Goal: Task Accomplishment & Management: Use online tool/utility

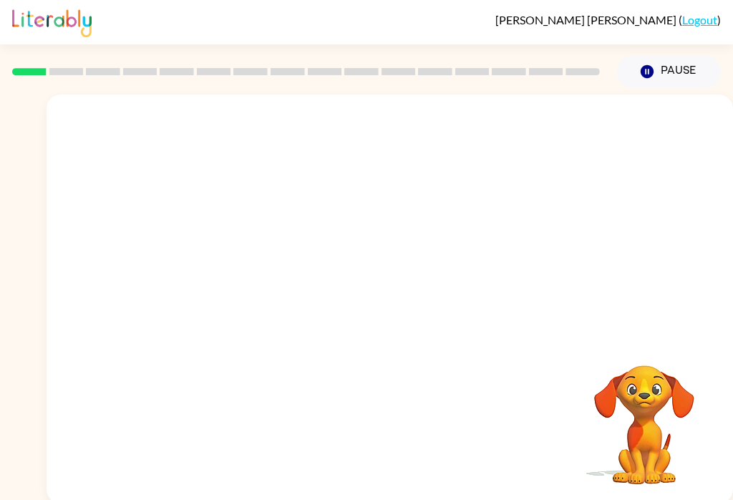
click at [650, 311] on div at bounding box center [390, 214] width 687 height 241
click at [658, 416] on video "Your browser must support playing .mp4 files to use Literably. Please try using…" at bounding box center [644, 414] width 143 height 143
click at [657, 416] on video "Your browser must support playing .mp4 files to use Literably. Please try using…" at bounding box center [644, 414] width 143 height 143
click at [419, 304] on div at bounding box center [390, 306] width 92 height 52
click at [420, 282] on div at bounding box center [390, 306] width 92 height 52
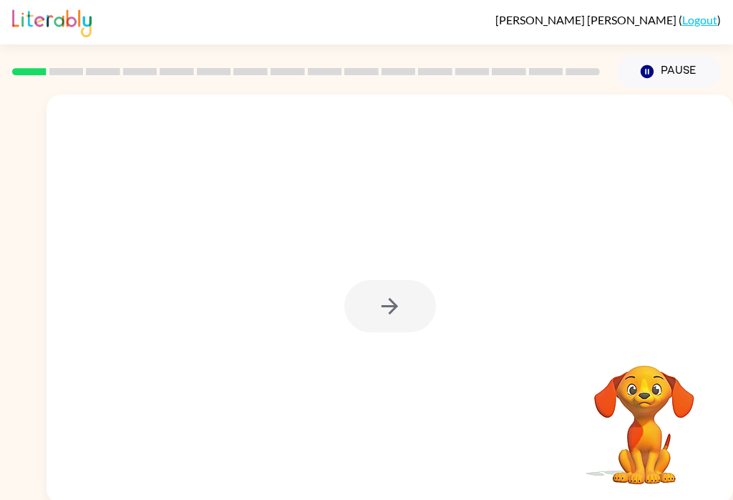
click at [455, 254] on div at bounding box center [390, 298] width 687 height 409
click at [389, 275] on div at bounding box center [390, 298] width 687 height 409
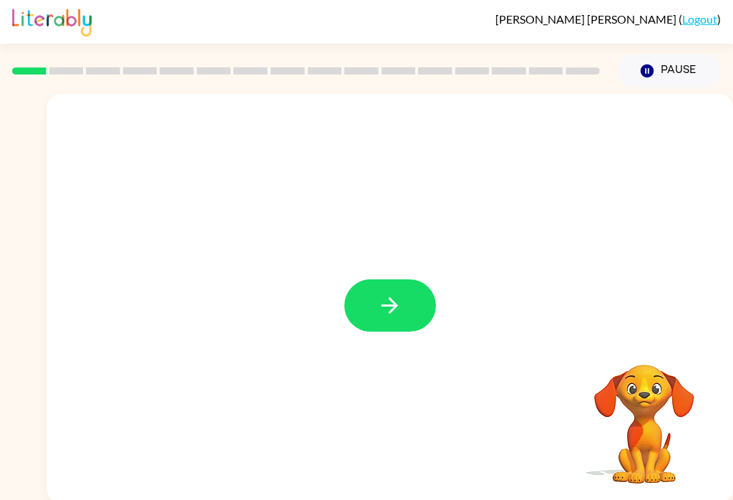
click at [414, 296] on button "button" at bounding box center [390, 305] width 92 height 52
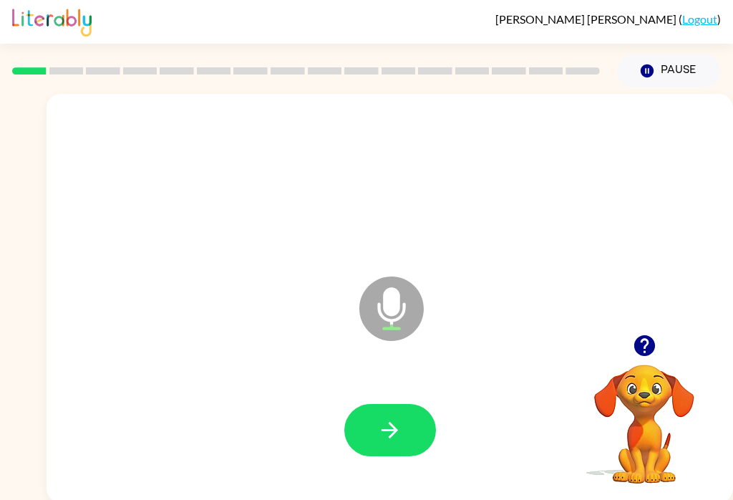
click at [403, 421] on button "button" at bounding box center [390, 430] width 92 height 52
click at [394, 399] on div at bounding box center [390, 430] width 658 height 117
click at [417, 427] on button "button" at bounding box center [390, 430] width 92 height 52
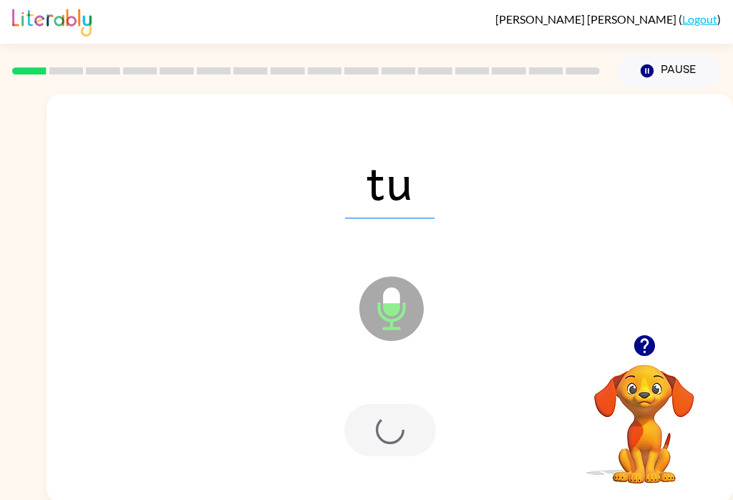
click at [391, 424] on div at bounding box center [390, 430] width 92 height 52
click at [379, 442] on div at bounding box center [390, 430] width 92 height 52
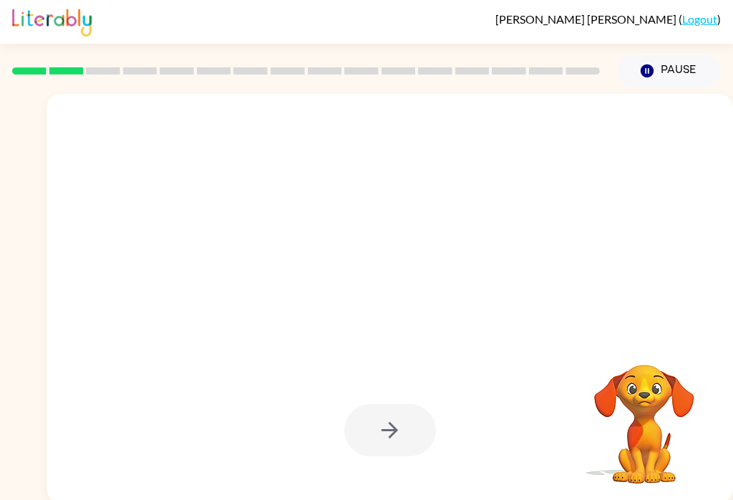
click at [301, 418] on div at bounding box center [390, 430] width 658 height 117
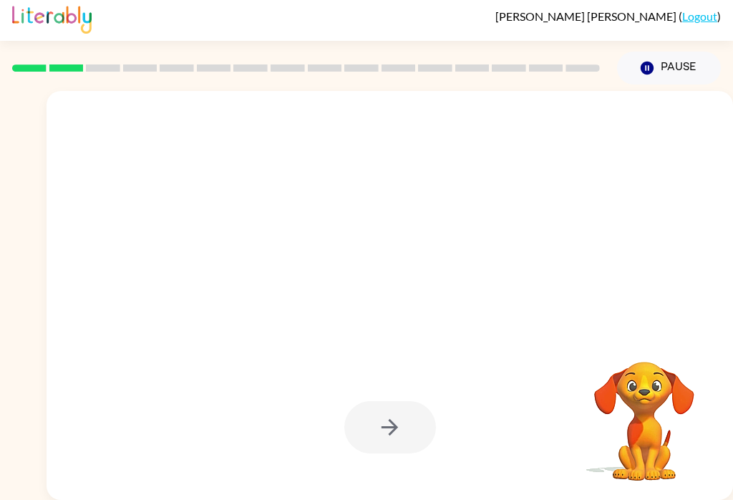
scroll to position [0, 0]
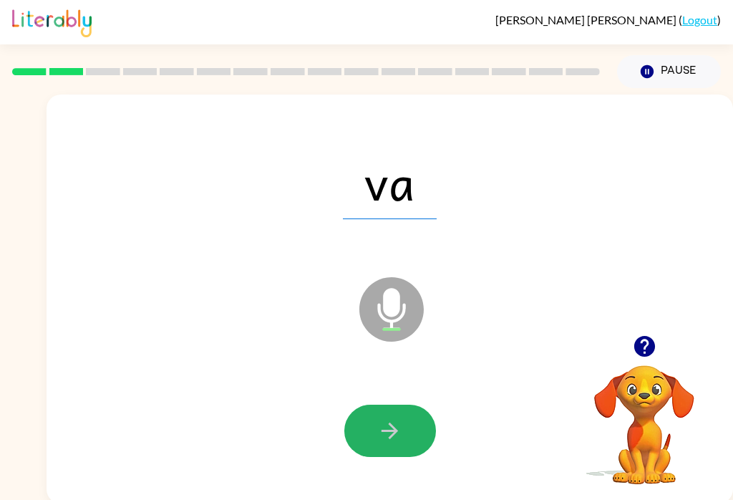
click at [383, 440] on icon "button" at bounding box center [389, 430] width 25 height 25
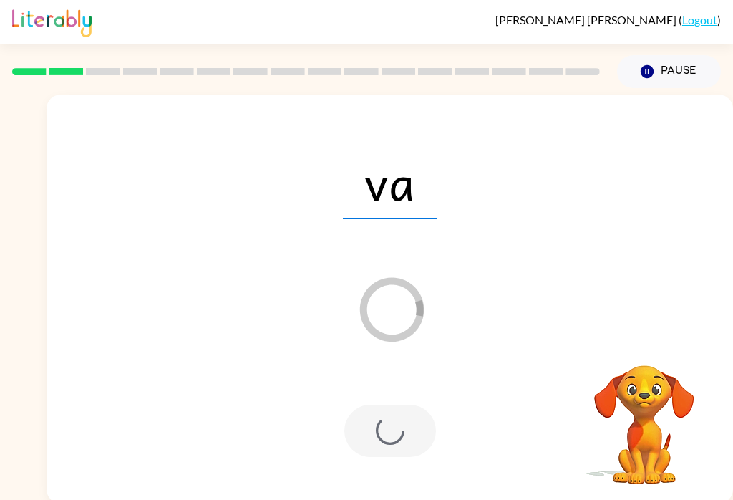
click at [381, 442] on div at bounding box center [390, 430] width 92 height 52
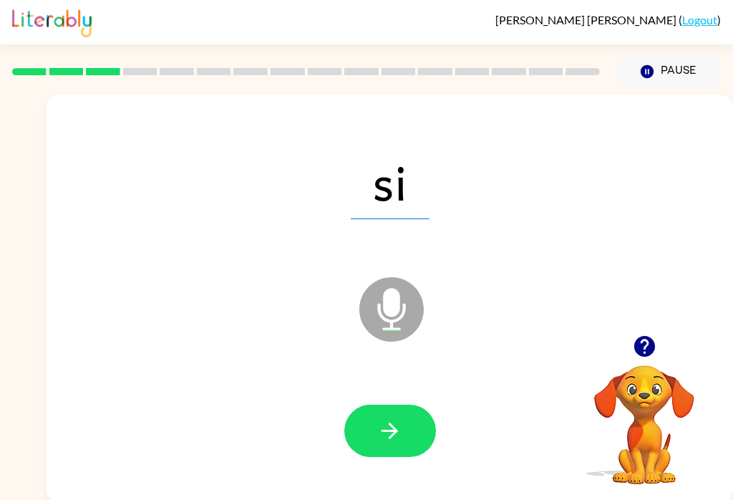
click at [406, 426] on button "button" at bounding box center [390, 430] width 92 height 52
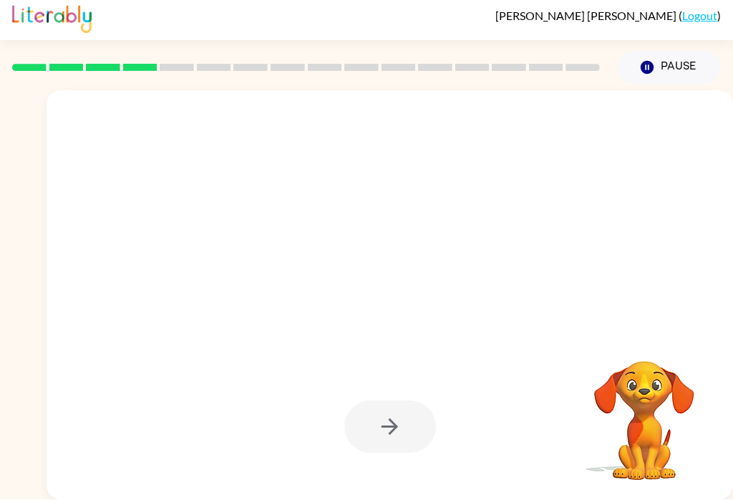
click at [397, 401] on div at bounding box center [390, 427] width 92 height 52
click at [396, 401] on div at bounding box center [390, 427] width 92 height 52
click at [424, 404] on div at bounding box center [390, 427] width 92 height 52
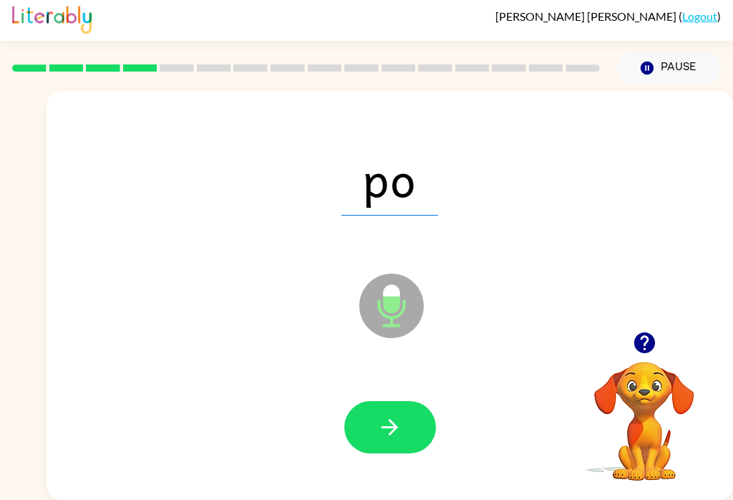
click at [399, 374] on div at bounding box center [390, 427] width 658 height 117
click at [382, 422] on button "button" at bounding box center [390, 427] width 92 height 52
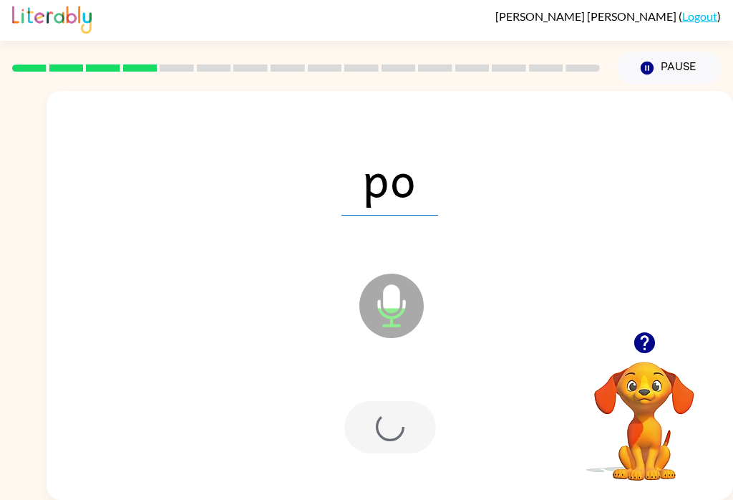
click at [385, 415] on div at bounding box center [390, 427] width 92 height 52
click at [392, 404] on div at bounding box center [390, 427] width 92 height 52
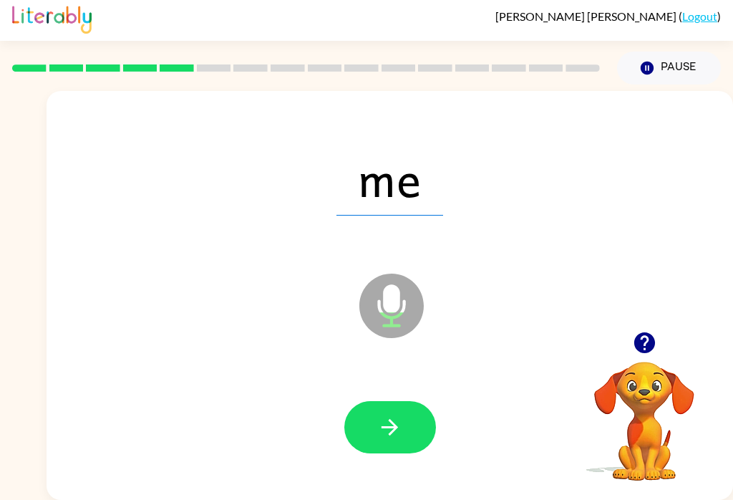
click at [394, 415] on icon "button" at bounding box center [389, 427] width 25 height 25
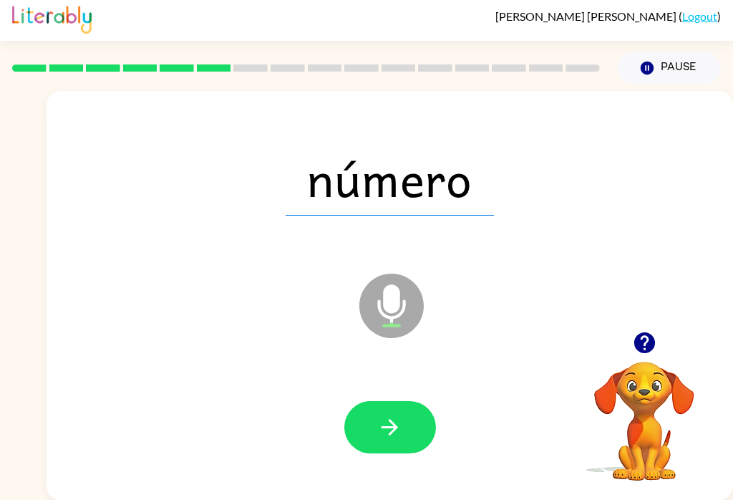
click at [389, 401] on button "button" at bounding box center [390, 427] width 92 height 52
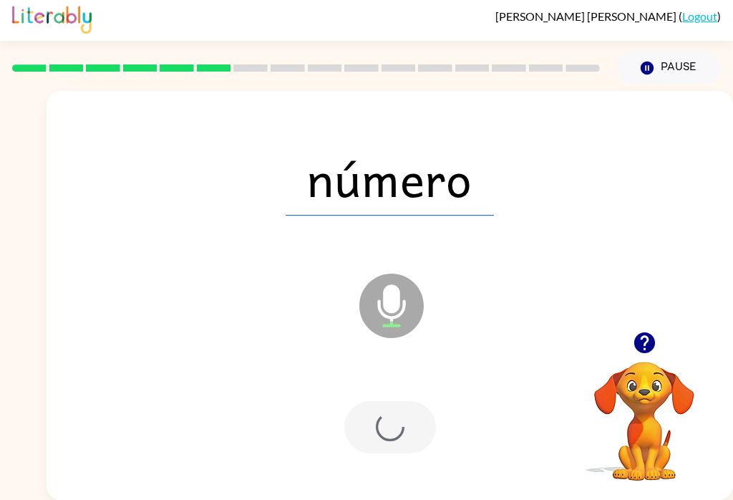
click at [388, 401] on div at bounding box center [390, 427] width 92 height 52
click at [417, 372] on div at bounding box center [390, 427] width 658 height 117
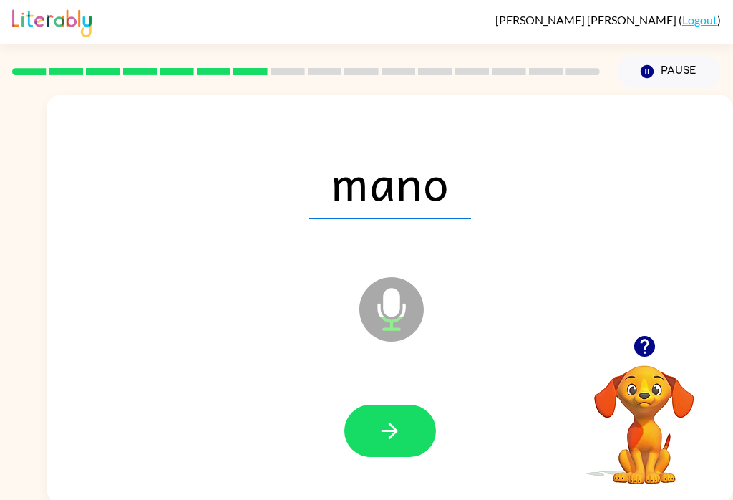
click at [404, 444] on button "button" at bounding box center [390, 430] width 92 height 52
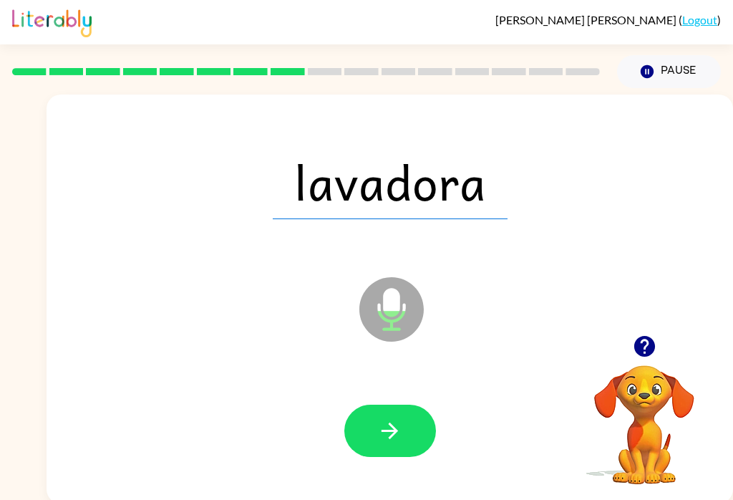
click at [372, 429] on button "button" at bounding box center [390, 430] width 92 height 52
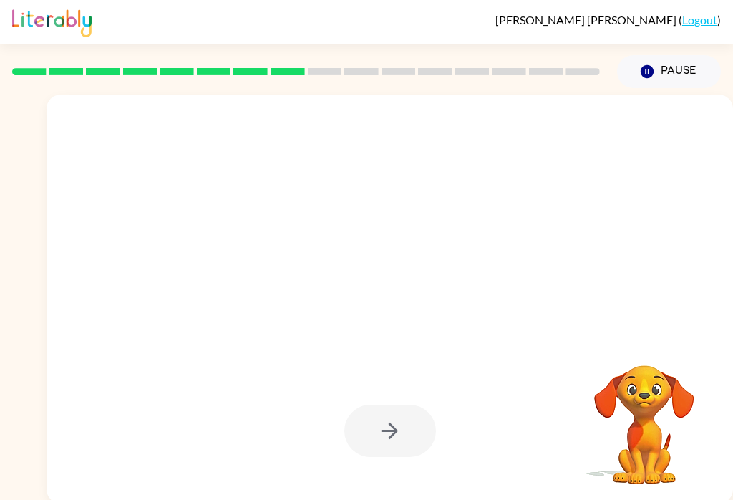
click at [725, 382] on div at bounding box center [390, 298] width 687 height 409
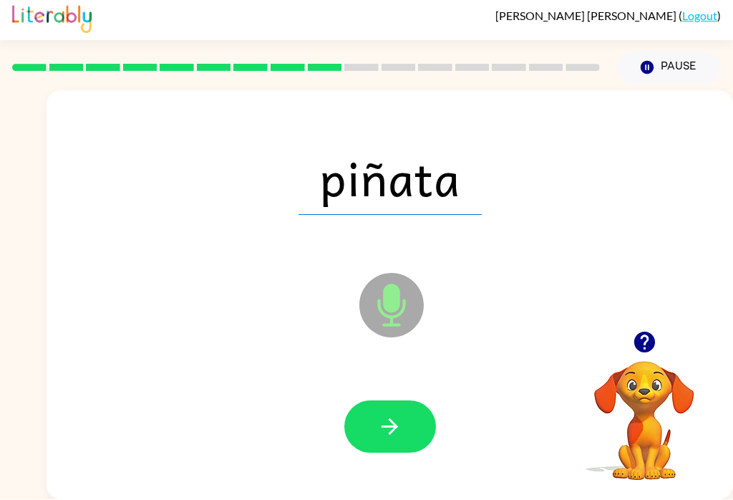
scroll to position [22, 0]
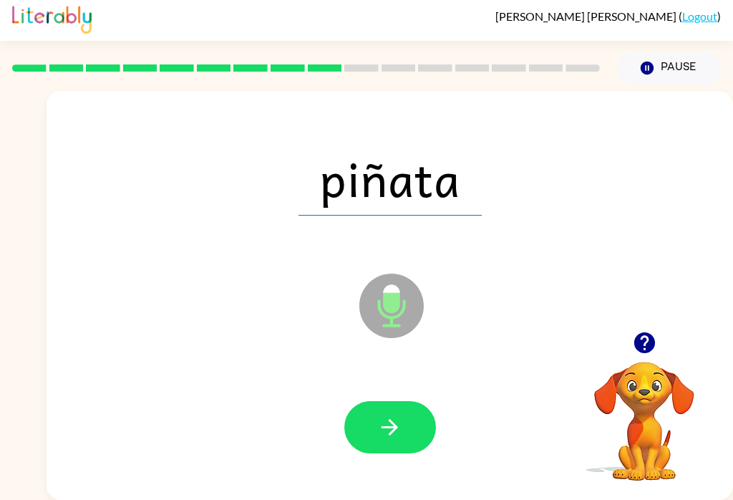
click at [383, 415] on icon "button" at bounding box center [389, 427] width 25 height 25
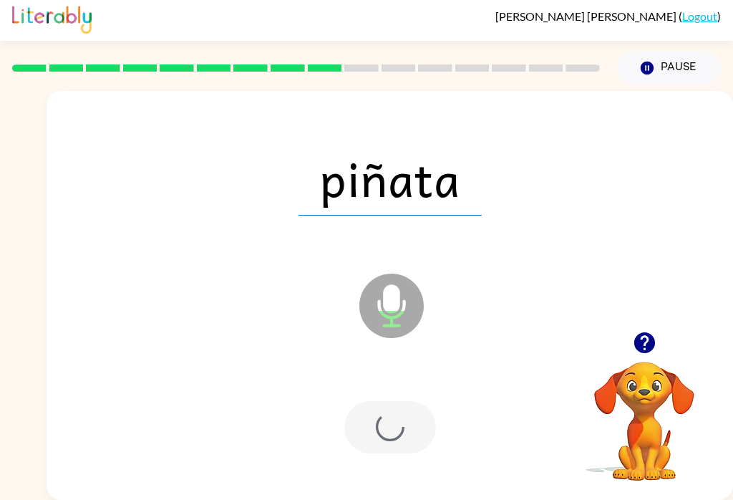
click at [382, 407] on div at bounding box center [390, 427] width 92 height 52
click at [380, 402] on div at bounding box center [390, 427] width 92 height 52
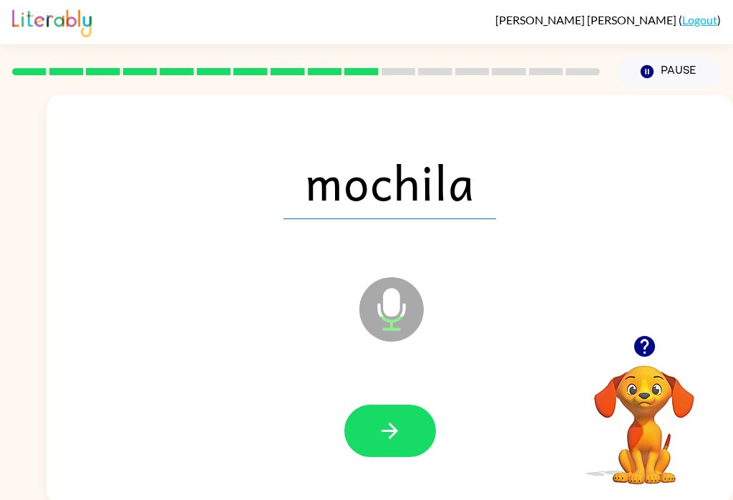
click at [364, 427] on button "button" at bounding box center [390, 430] width 92 height 52
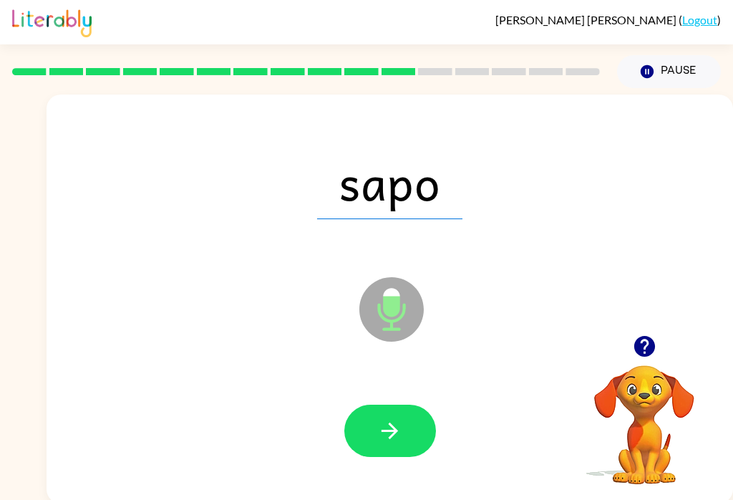
click at [311, 493] on div "sapo Microphone The Microphone is here when it is your turn to talk" at bounding box center [390, 298] width 687 height 409
click at [396, 438] on icon "button" at bounding box center [389, 430] width 25 height 25
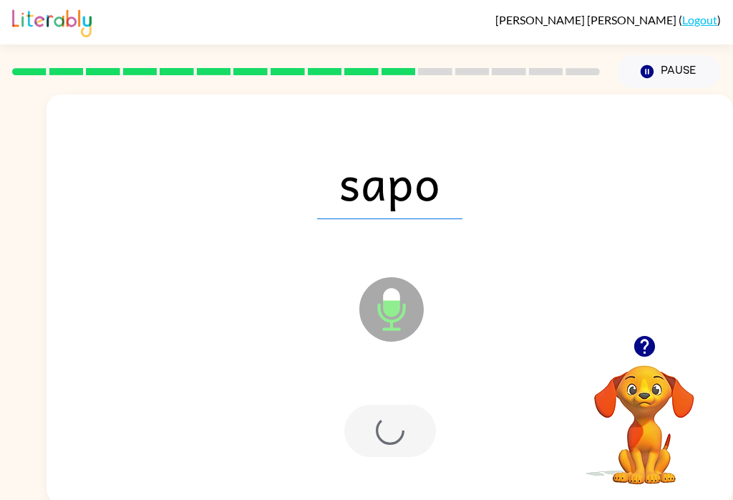
click at [395, 437] on div at bounding box center [390, 430] width 92 height 52
click at [405, 445] on div at bounding box center [390, 430] width 92 height 52
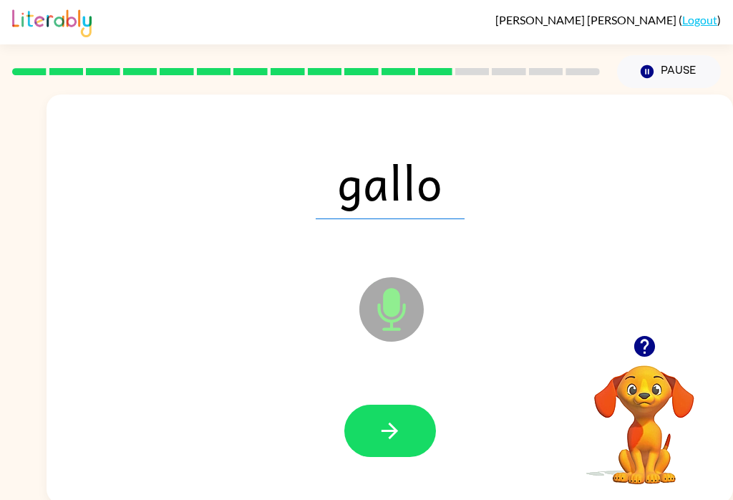
click at [377, 411] on button "button" at bounding box center [390, 430] width 92 height 52
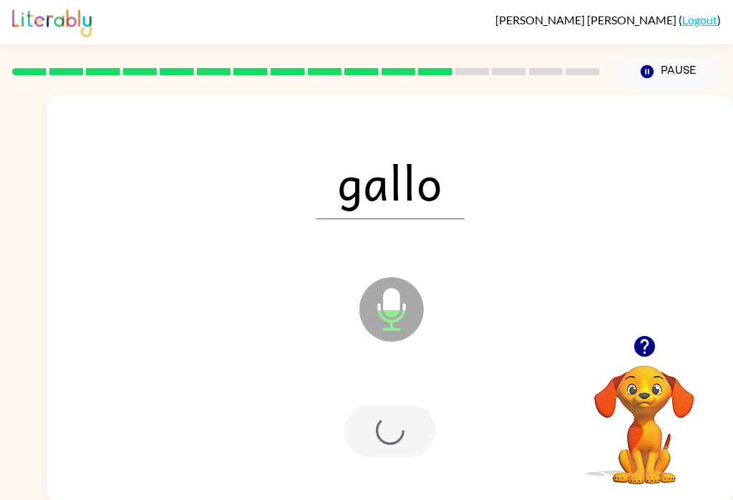
click at [376, 411] on div at bounding box center [390, 430] width 92 height 52
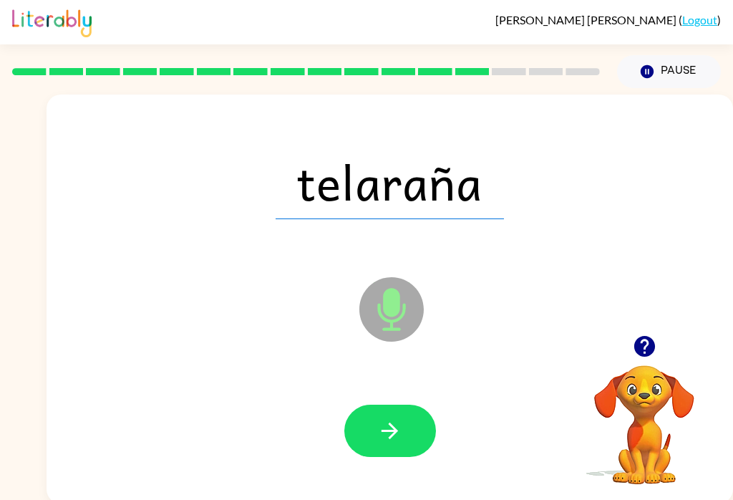
click at [405, 444] on button "button" at bounding box center [390, 430] width 92 height 52
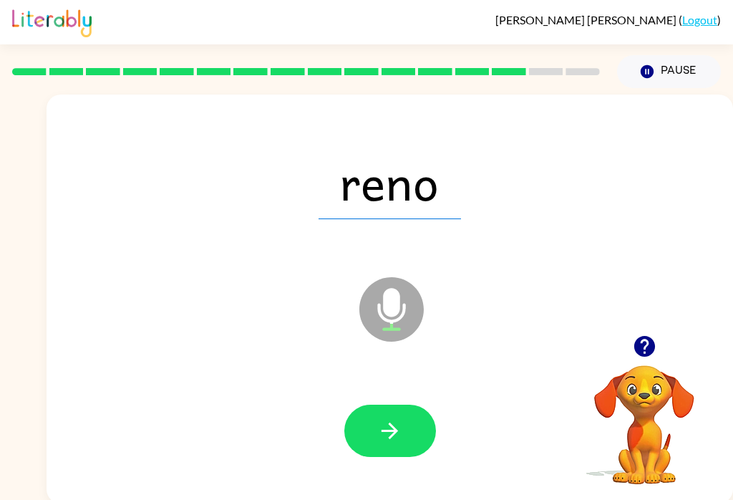
click at [377, 432] on icon "button" at bounding box center [389, 430] width 25 height 25
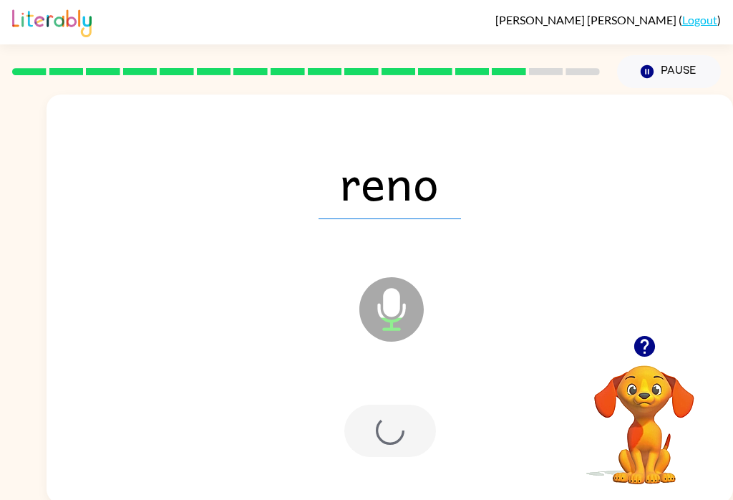
click at [377, 432] on div at bounding box center [390, 430] width 92 height 52
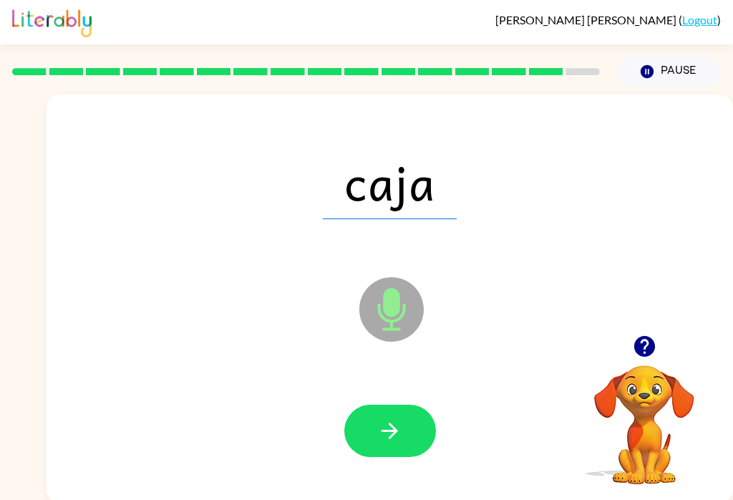
click at [354, 422] on button "button" at bounding box center [390, 430] width 92 height 52
